Goal: Transaction & Acquisition: Purchase product/service

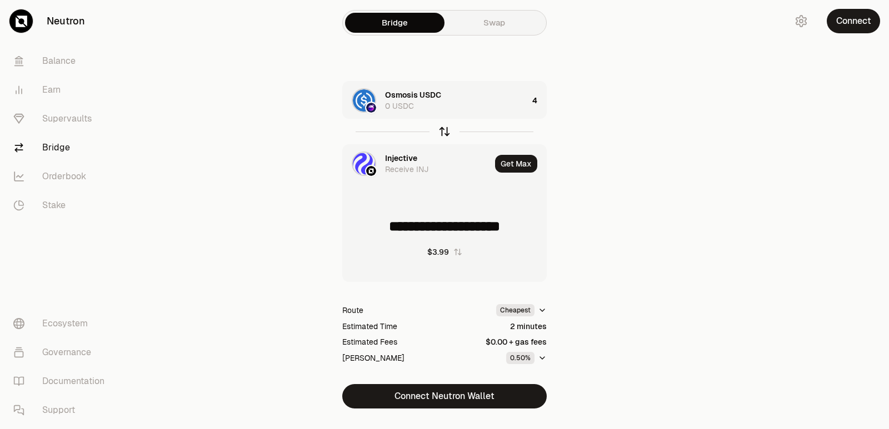
click at [444, 132] on icon "button" at bounding box center [444, 132] width 12 height 12
click at [445, 134] on icon "button" at bounding box center [444, 132] width 12 height 12
click at [445, 135] on icon "button" at bounding box center [444, 132] width 12 height 12
click at [417, 149] on div "Osmosis USDC Receive USDC" at bounding box center [417, 164] width 148 height 38
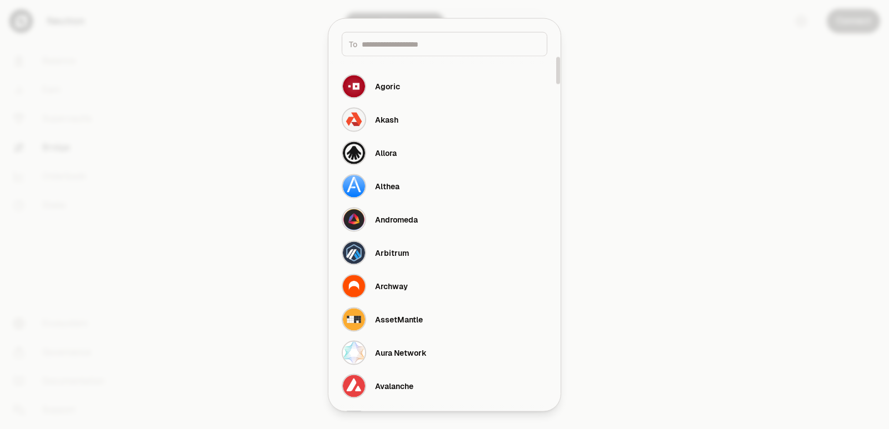
click at [727, 174] on div at bounding box center [444, 214] width 889 height 429
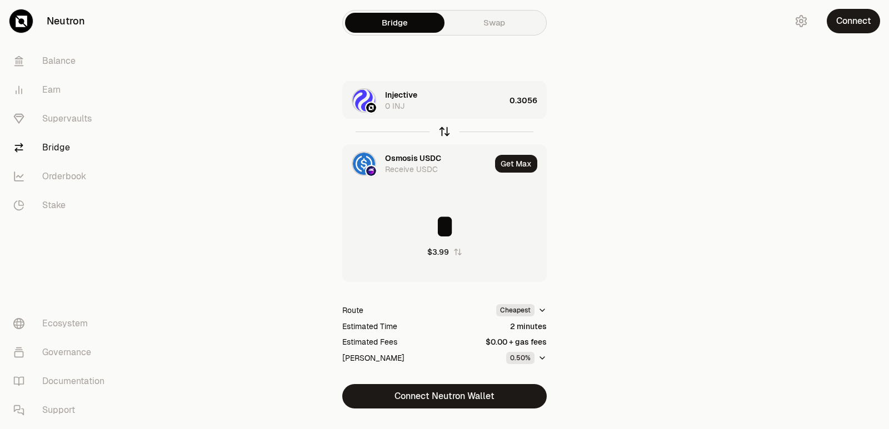
click at [441, 132] on icon "button" at bounding box center [444, 132] width 12 height 12
click at [410, 158] on div "Injective" at bounding box center [401, 158] width 32 height 11
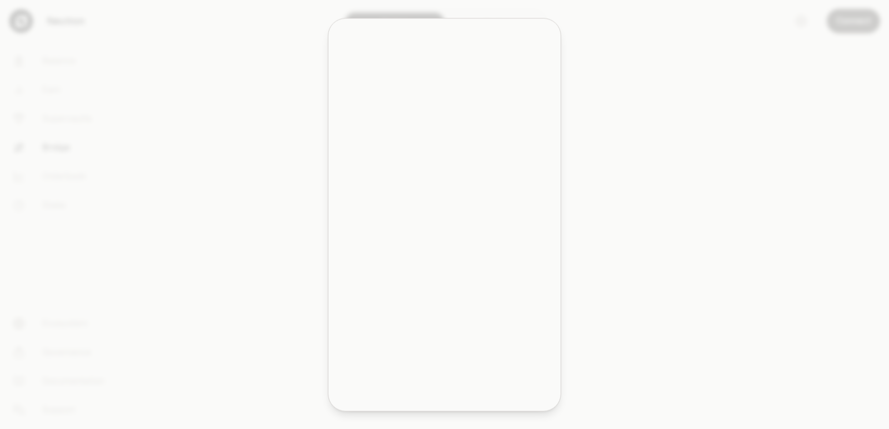
type input "**********"
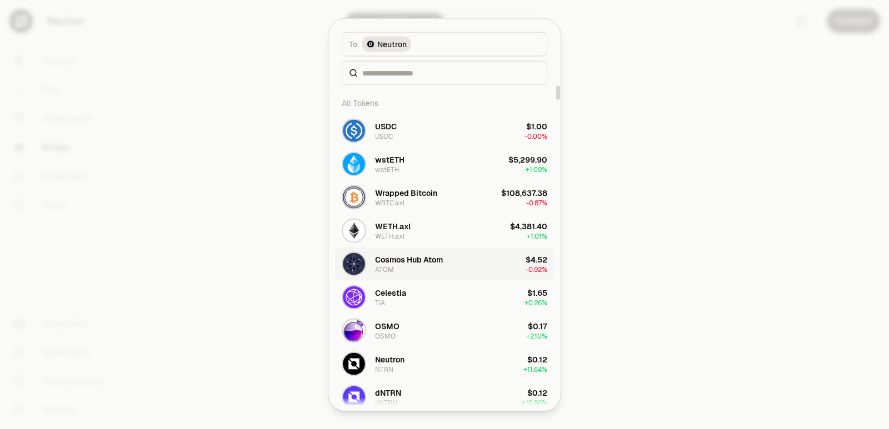
click at [402, 263] on div "Cosmos Hub Atom" at bounding box center [409, 259] width 68 height 11
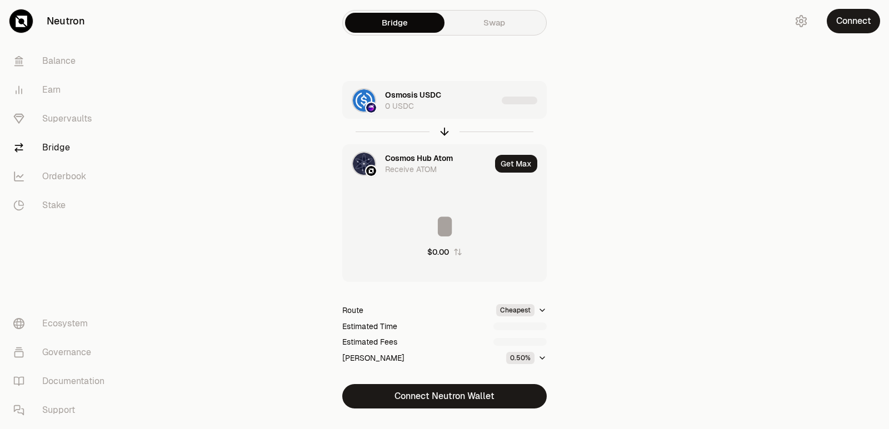
click at [493, 100] on div "Osmosis USDC 0 USDC" at bounding box center [441, 100] width 112 height 22
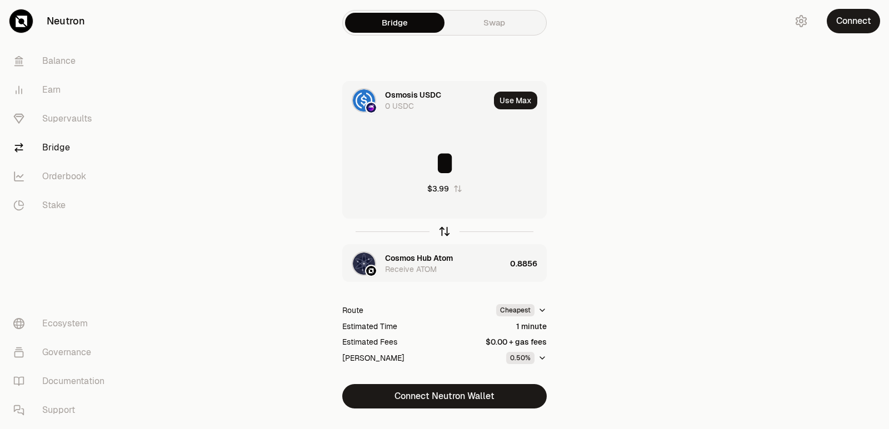
click at [444, 232] on icon "button" at bounding box center [444, 231] width 12 height 12
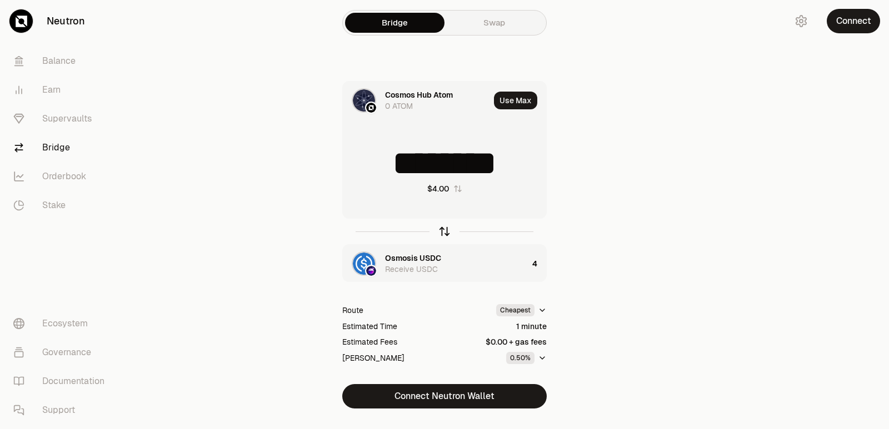
click at [444, 232] on icon "button" at bounding box center [444, 231] width 12 height 12
type input "*"
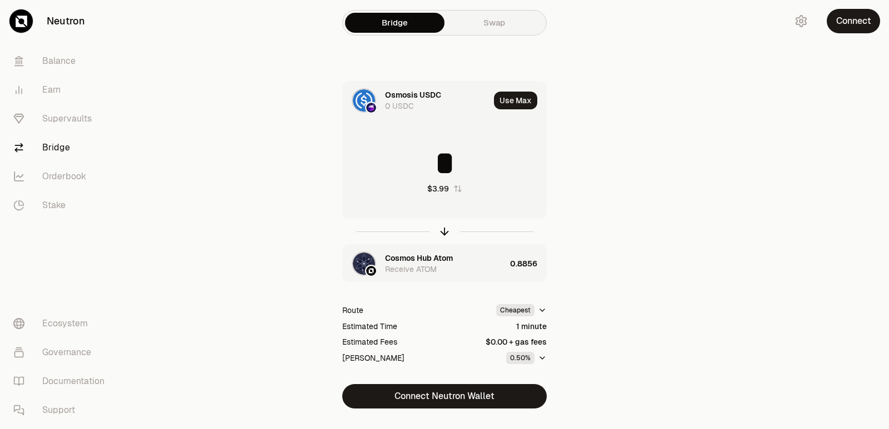
click at [424, 256] on div "Cosmos Hub Atom" at bounding box center [419, 258] width 68 height 11
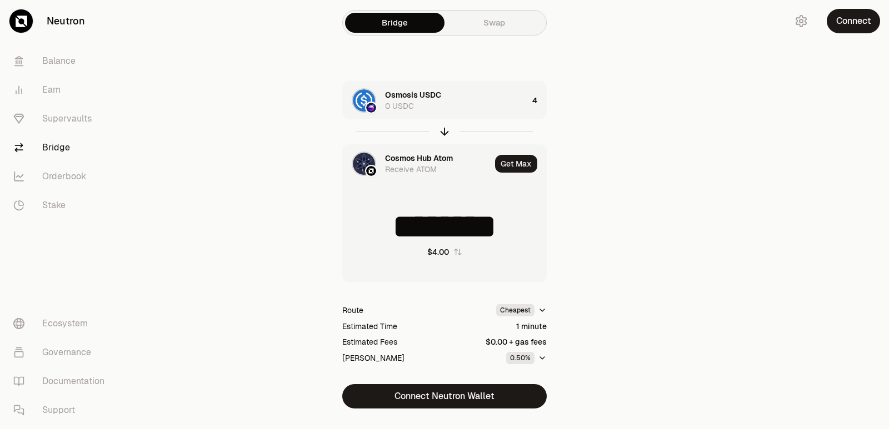
click at [405, 157] on div "Cosmos Hub Atom" at bounding box center [419, 158] width 68 height 11
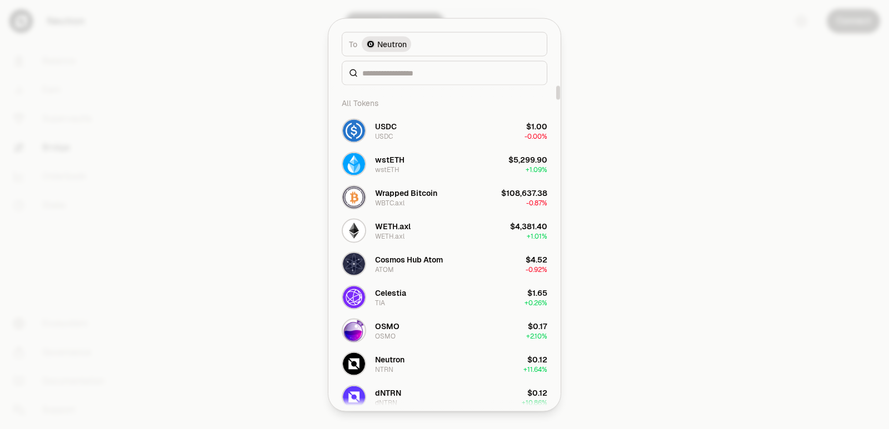
click at [389, 78] on div at bounding box center [444, 73] width 205 height 24
click at [387, 77] on input at bounding box center [451, 72] width 178 height 11
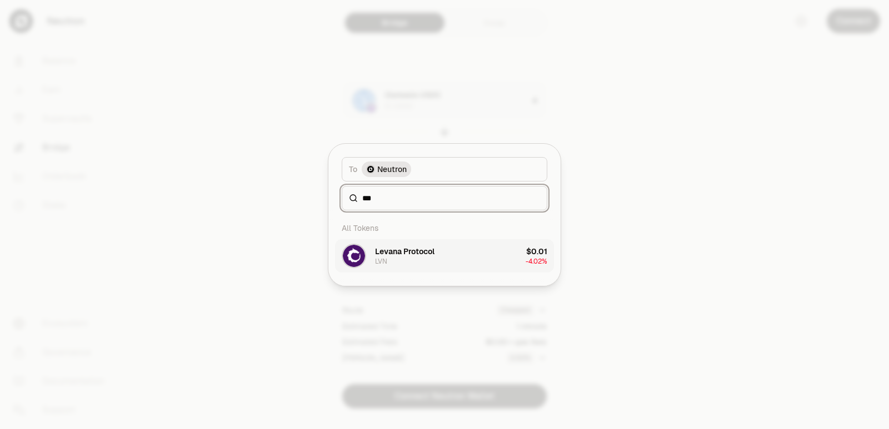
type input "***"
click at [403, 255] on div "Levana Protocol" at bounding box center [404, 251] width 59 height 11
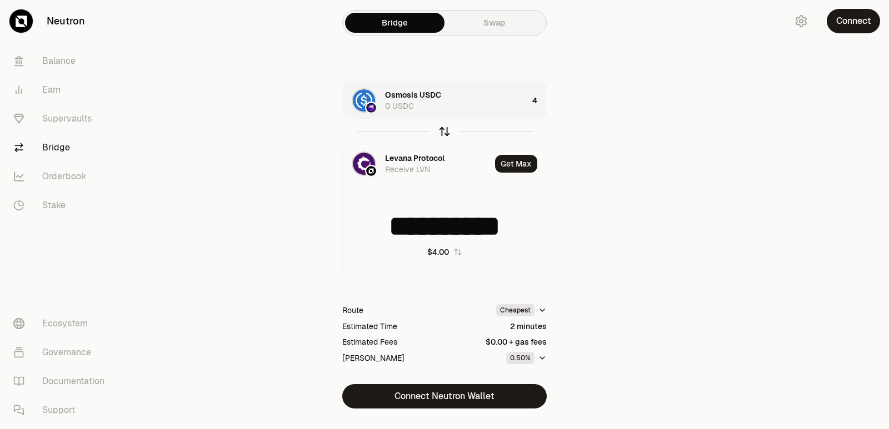
click at [443, 133] on icon "button" at bounding box center [444, 132] width 12 height 12
type input "**********"
